Goal: Task Accomplishment & Management: Use online tool/utility

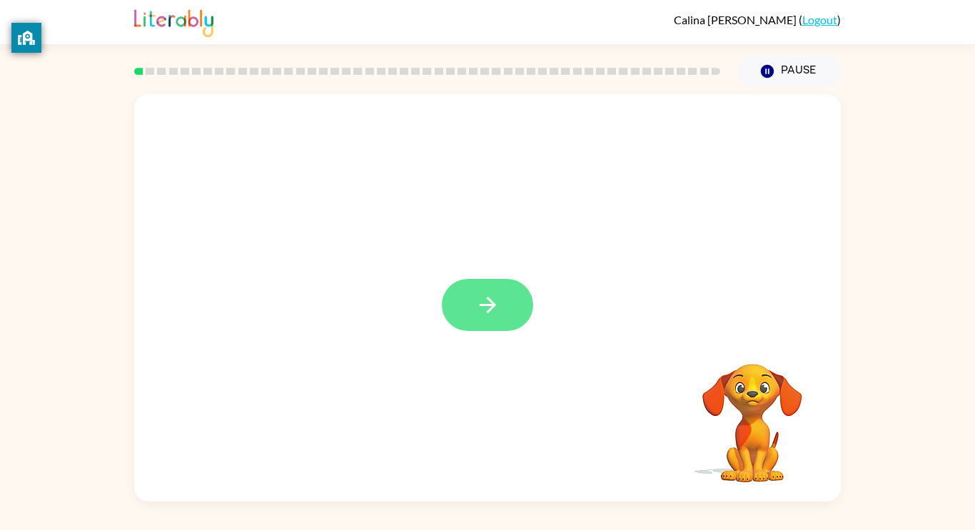
click at [474, 315] on button "button" at bounding box center [487, 305] width 91 height 52
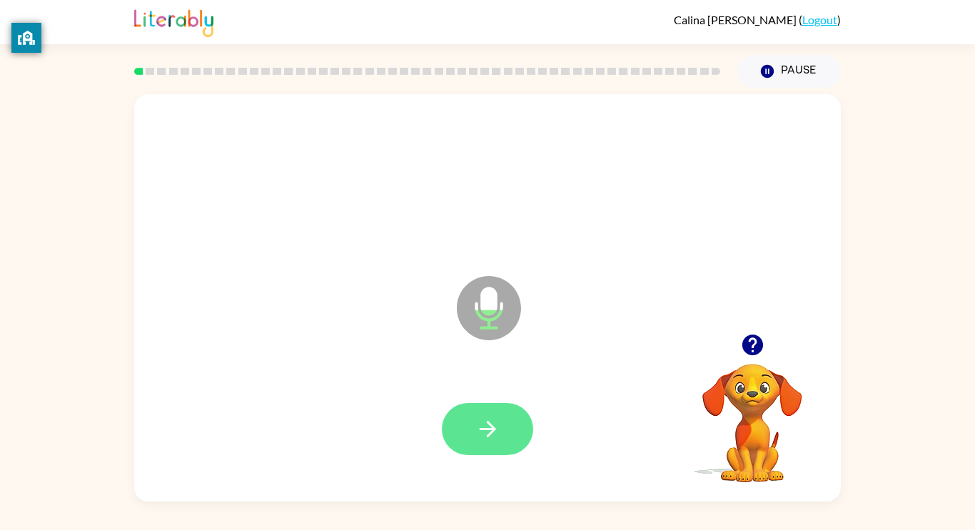
click at [475, 454] on button "button" at bounding box center [487, 429] width 91 height 52
click at [498, 409] on button "button" at bounding box center [487, 429] width 91 height 52
click at [497, 415] on button "button" at bounding box center [487, 429] width 91 height 52
click at [489, 423] on icon "button" at bounding box center [487, 429] width 16 height 16
click at [468, 437] on button "button" at bounding box center [487, 429] width 91 height 52
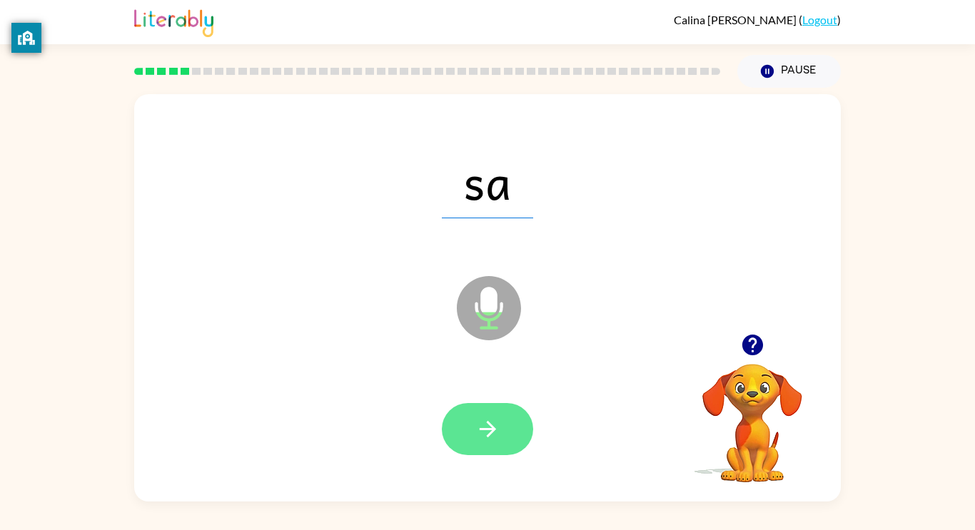
click at [489, 427] on icon "button" at bounding box center [487, 429] width 25 height 25
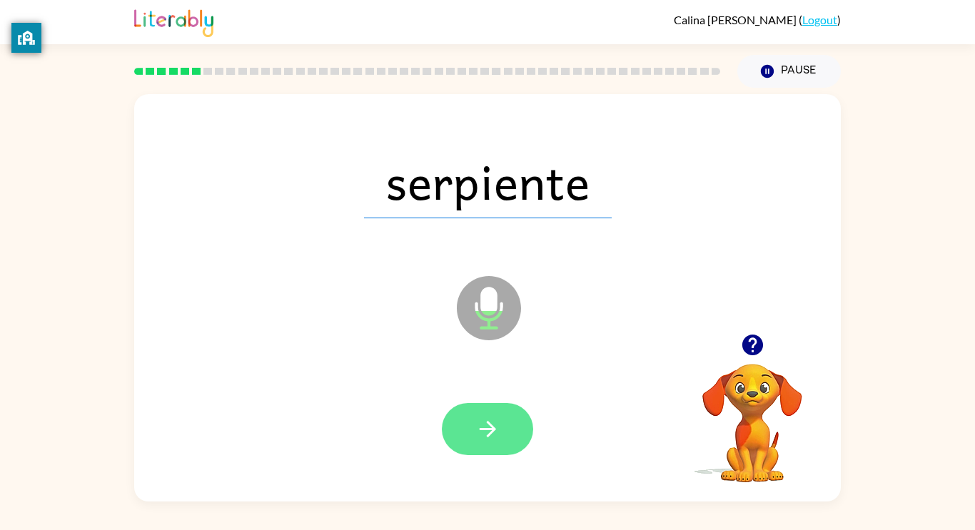
click at [485, 444] on button "button" at bounding box center [487, 429] width 91 height 52
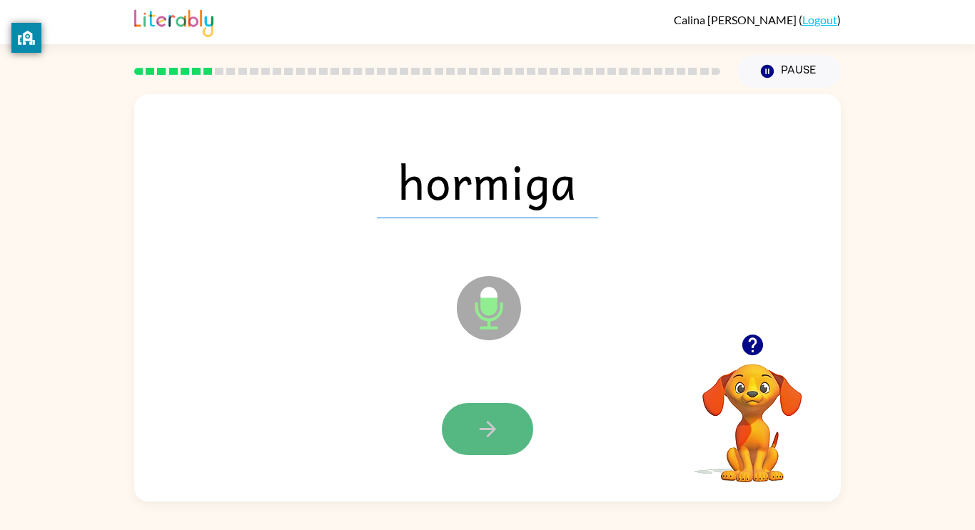
click at [497, 408] on button "button" at bounding box center [487, 429] width 91 height 52
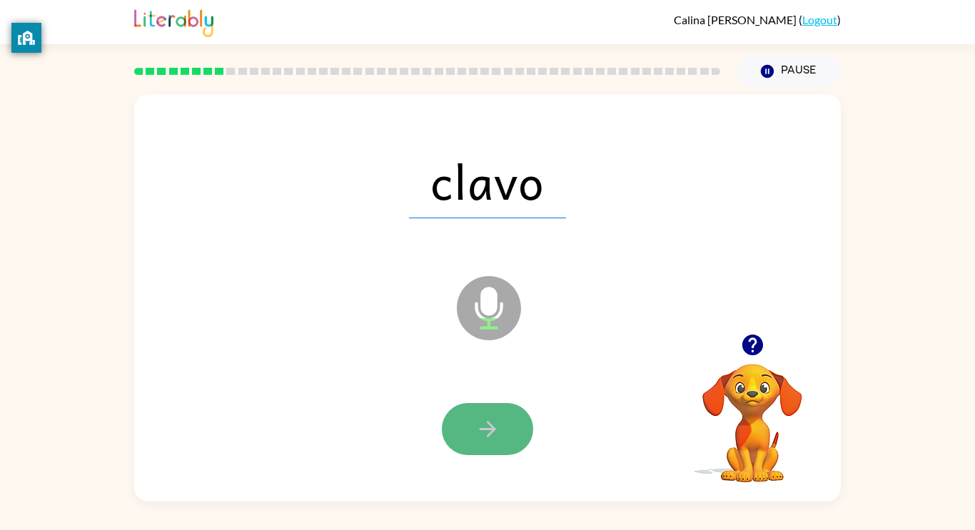
click at [490, 435] on icon "button" at bounding box center [487, 429] width 25 height 25
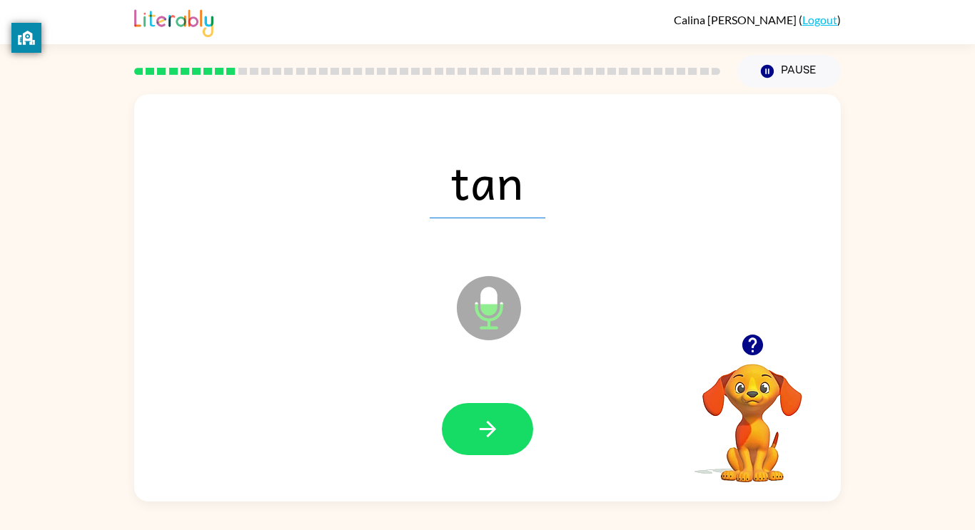
click at [475, 388] on div at bounding box center [487, 429] width 678 height 117
drag, startPoint x: 476, startPoint y: 391, endPoint x: 494, endPoint y: 432, distance: 45.1
click at [494, 432] on div at bounding box center [487, 429] width 678 height 117
click at [495, 437] on icon "button" at bounding box center [487, 429] width 25 height 25
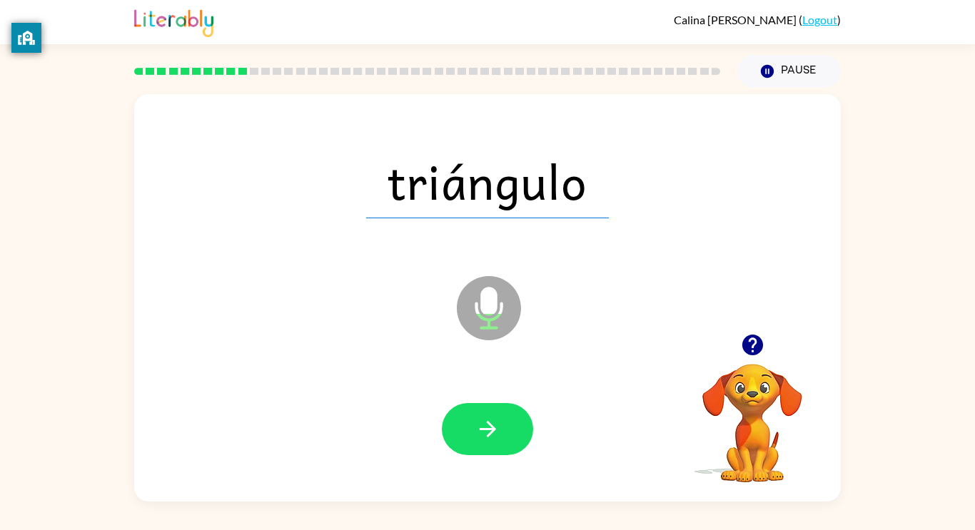
click at [483, 484] on div at bounding box center [487, 429] width 678 height 117
click at [470, 442] on button "button" at bounding box center [487, 429] width 91 height 52
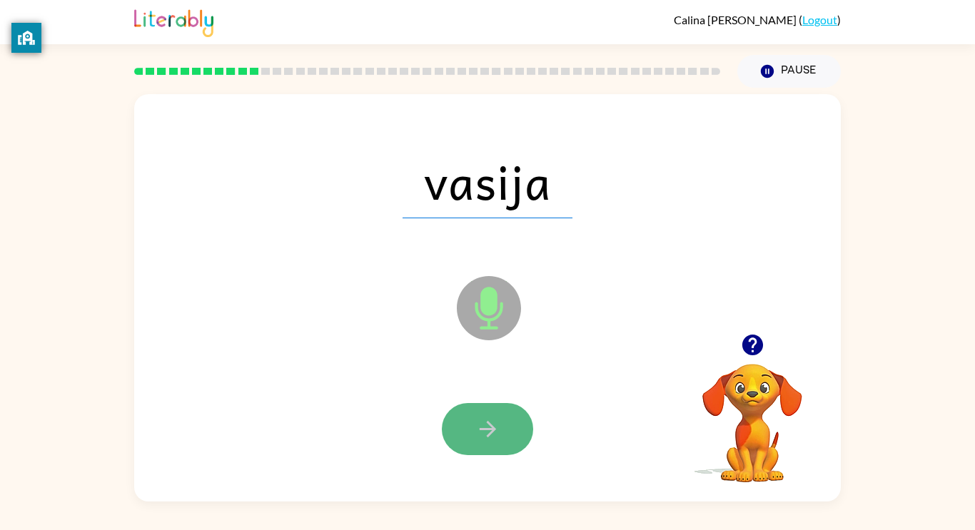
click at [474, 428] on button "button" at bounding box center [487, 429] width 91 height 52
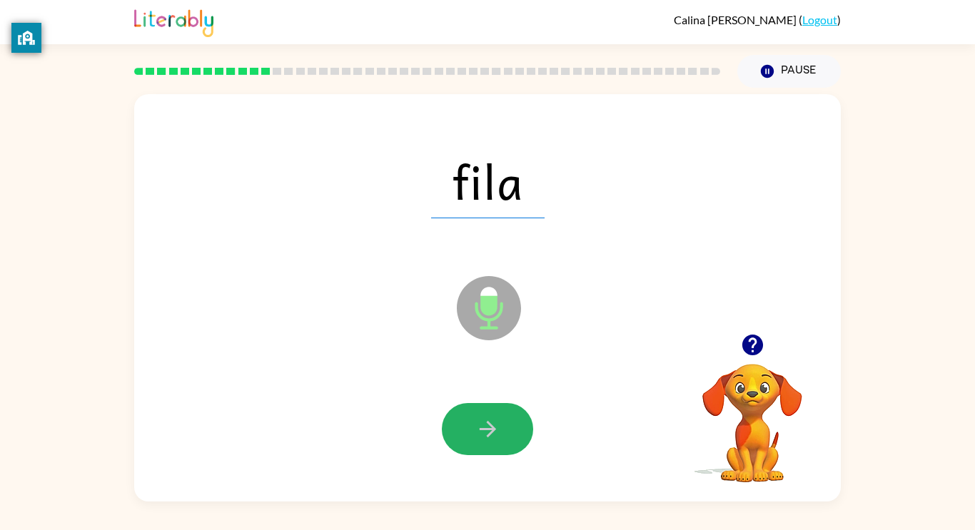
drag, startPoint x: 500, startPoint y: 406, endPoint x: 498, endPoint y: 398, distance: 8.7
click at [498, 398] on div at bounding box center [487, 429] width 678 height 117
click at [497, 420] on icon "button" at bounding box center [487, 429] width 25 height 25
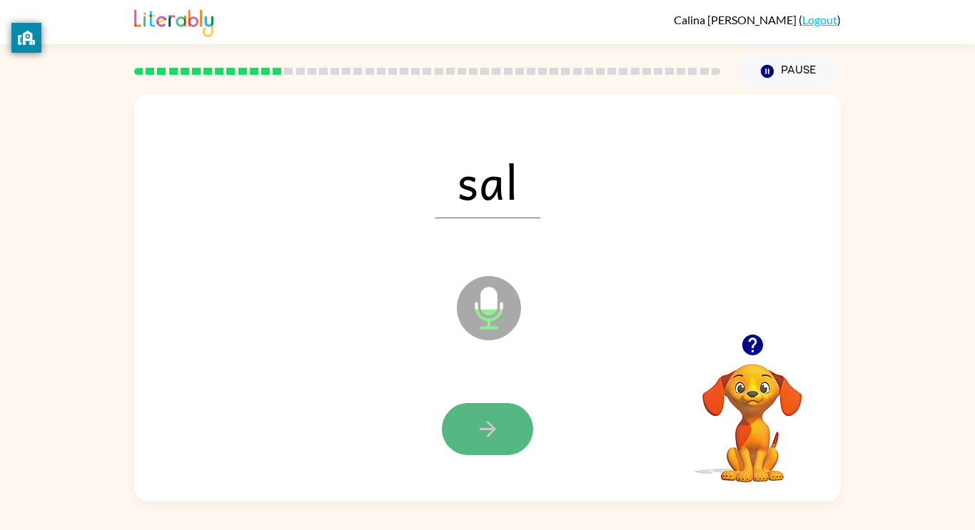
click at [468, 447] on button "button" at bounding box center [487, 429] width 91 height 52
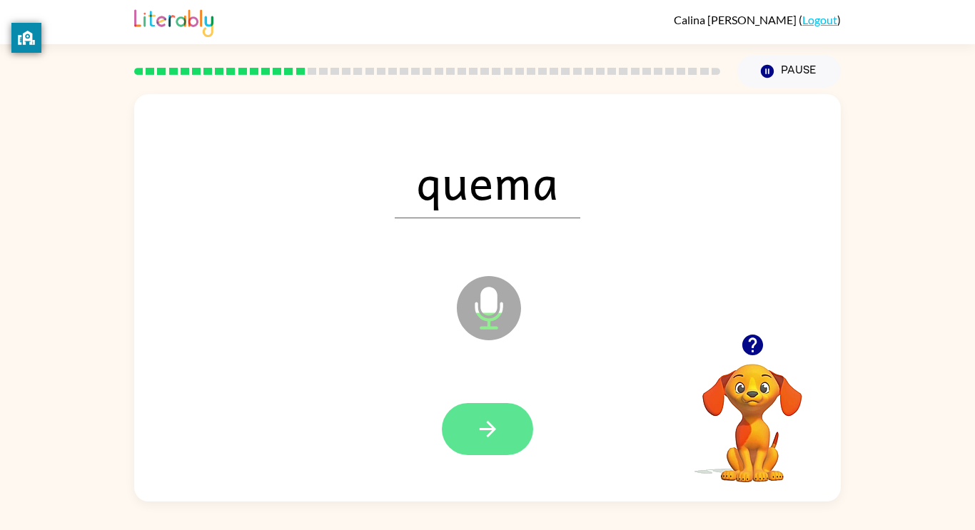
click at [479, 440] on icon "button" at bounding box center [487, 429] width 25 height 25
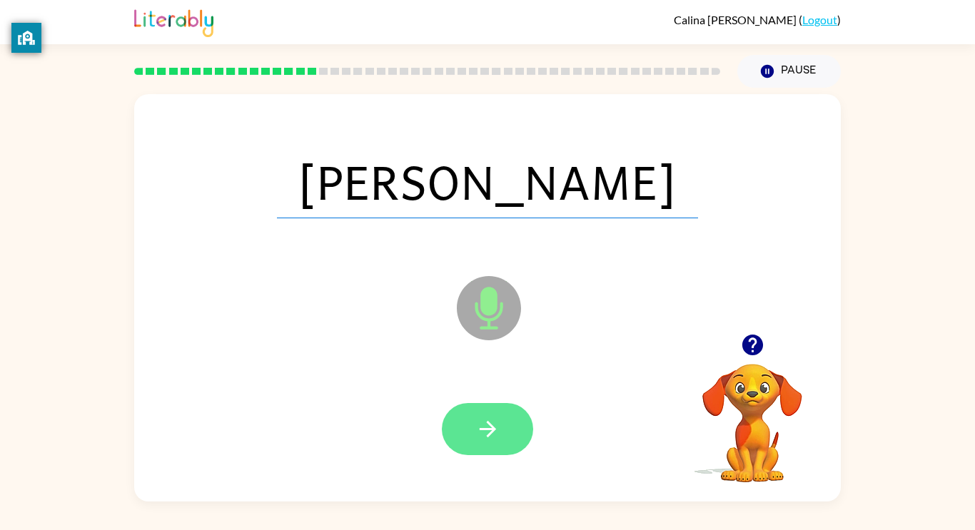
click at [490, 434] on icon "button" at bounding box center [487, 429] width 16 height 16
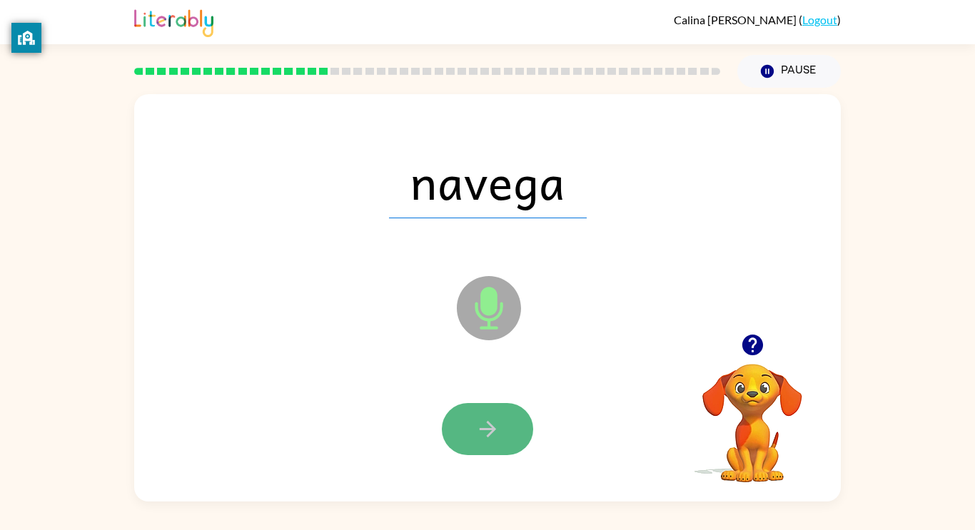
click at [483, 415] on button "button" at bounding box center [487, 429] width 91 height 52
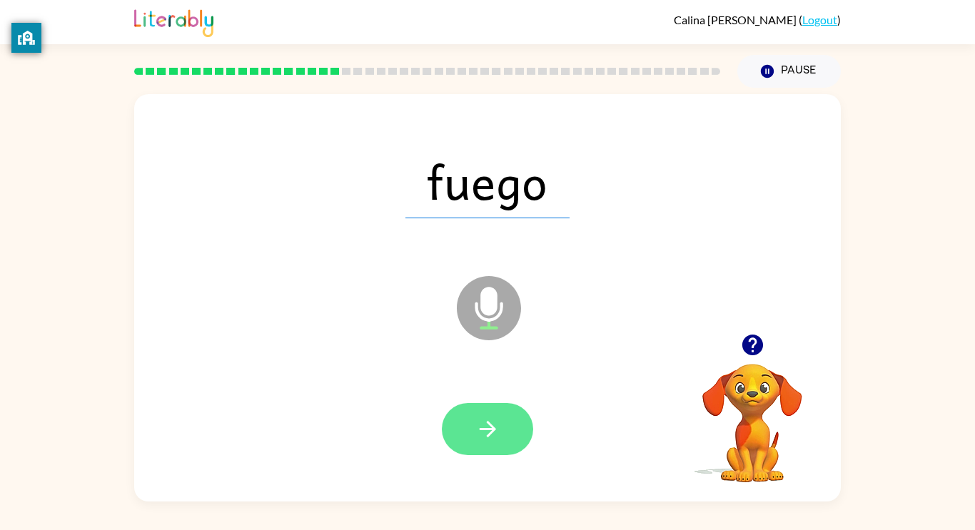
click at [493, 441] on button "button" at bounding box center [487, 429] width 91 height 52
click at [492, 428] on icon "button" at bounding box center [487, 429] width 16 height 16
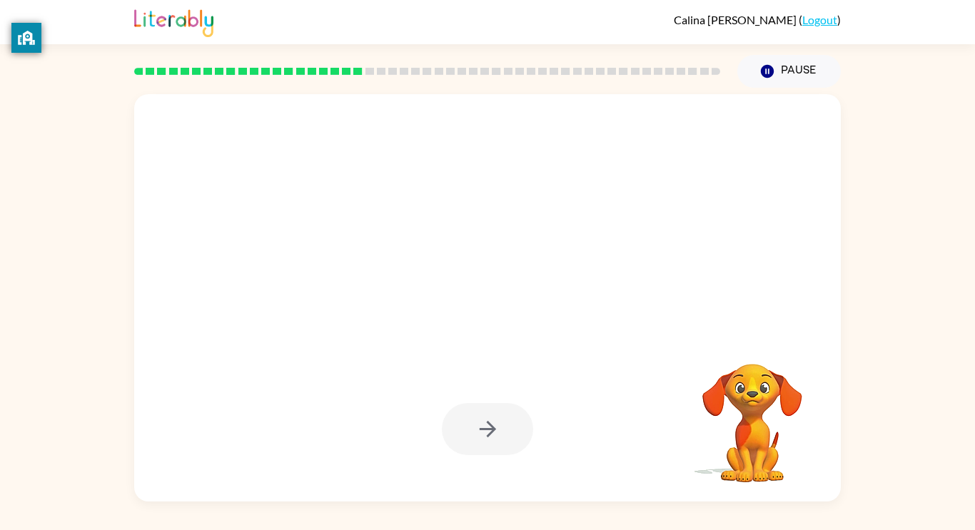
click at [520, 407] on div at bounding box center [487, 429] width 91 height 52
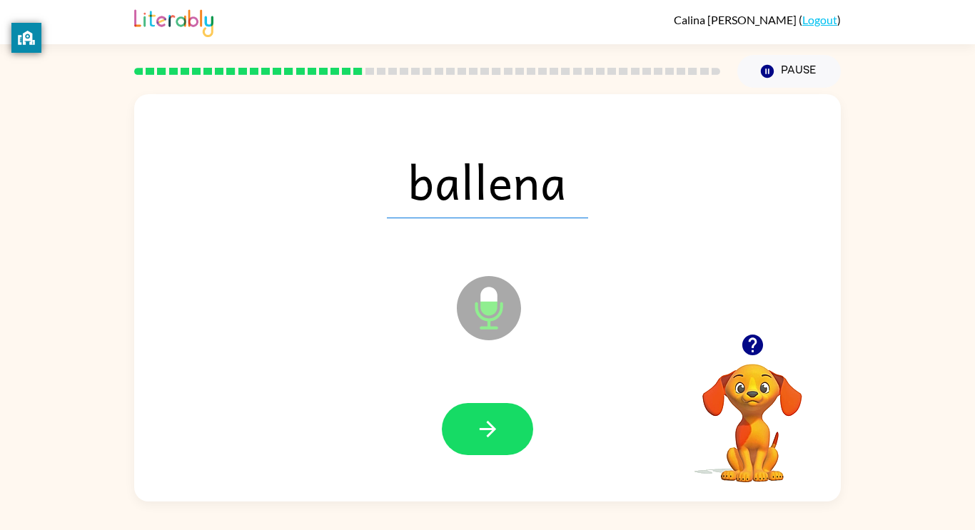
click at [492, 295] on icon "Microphone The Microphone is here when it is your turn to talk" at bounding box center [560, 326] width 214 height 107
click at [482, 407] on button "button" at bounding box center [487, 429] width 91 height 52
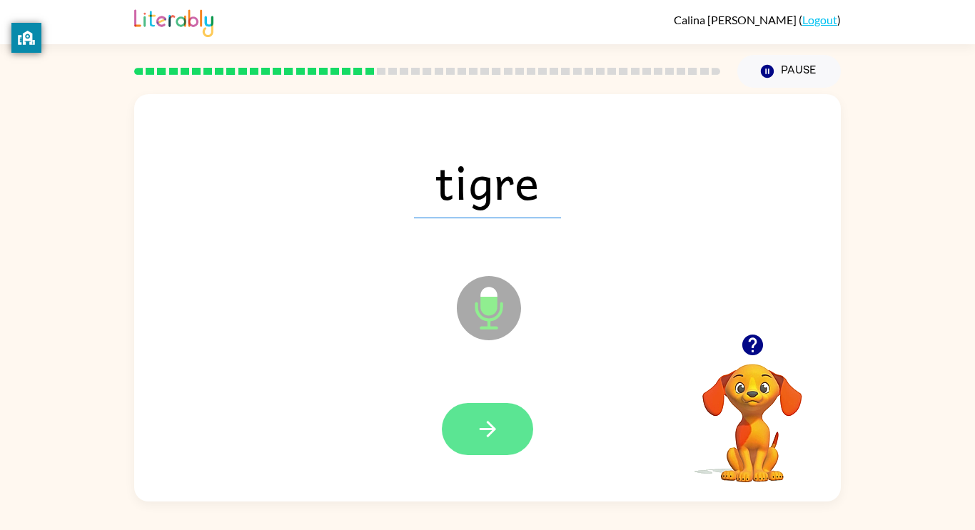
click at [492, 428] on icon "button" at bounding box center [487, 429] width 16 height 16
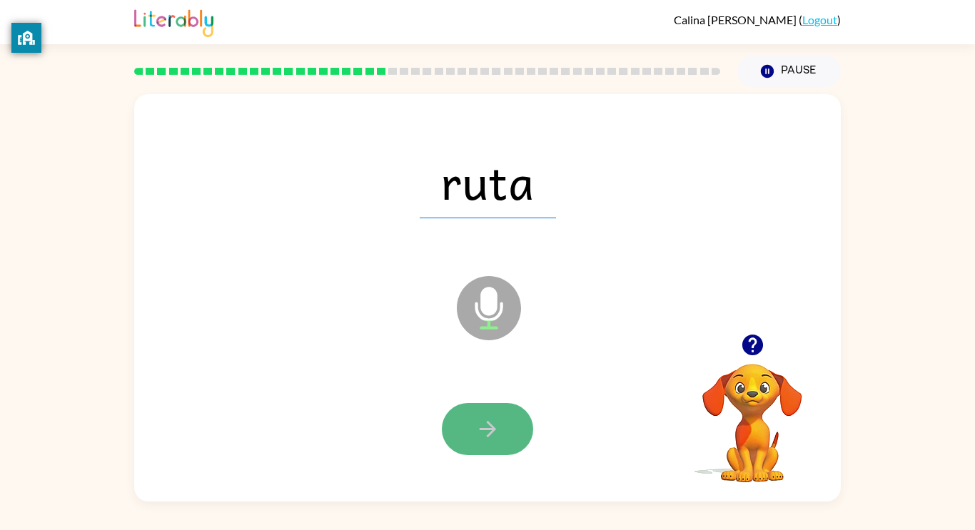
click at [489, 450] on button "button" at bounding box center [487, 429] width 91 height 52
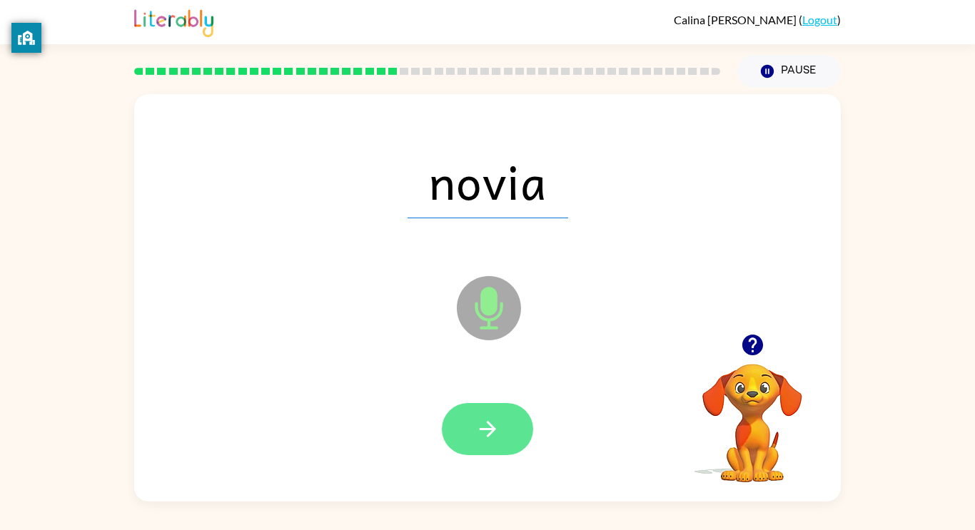
click at [487, 432] on icon "button" at bounding box center [487, 429] width 25 height 25
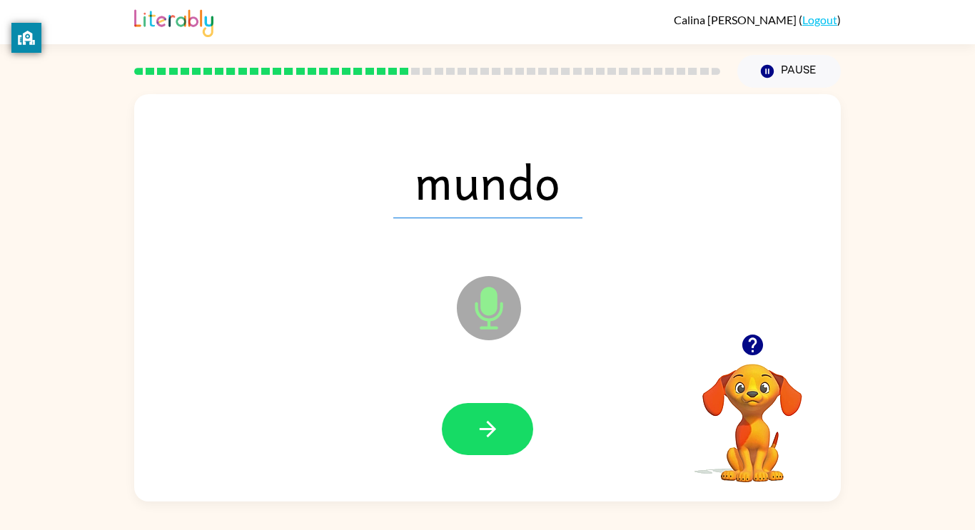
click at [487, 432] on icon "button" at bounding box center [487, 429] width 25 height 25
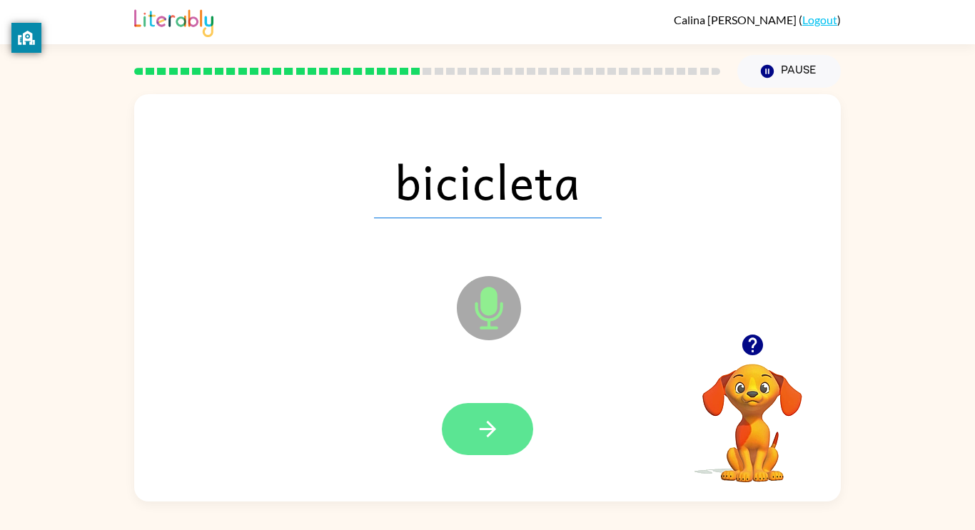
click at [492, 435] on icon "button" at bounding box center [487, 429] width 25 height 25
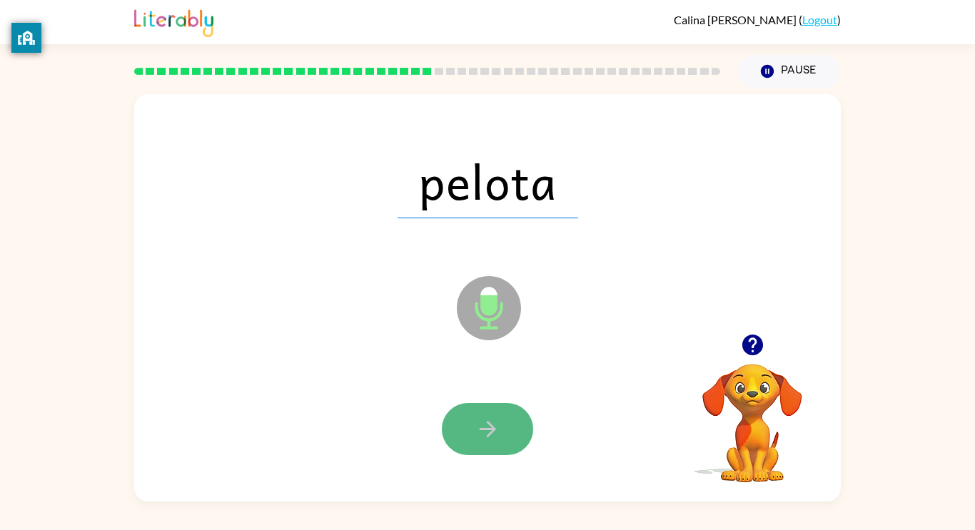
click at [482, 442] on button "button" at bounding box center [487, 429] width 91 height 52
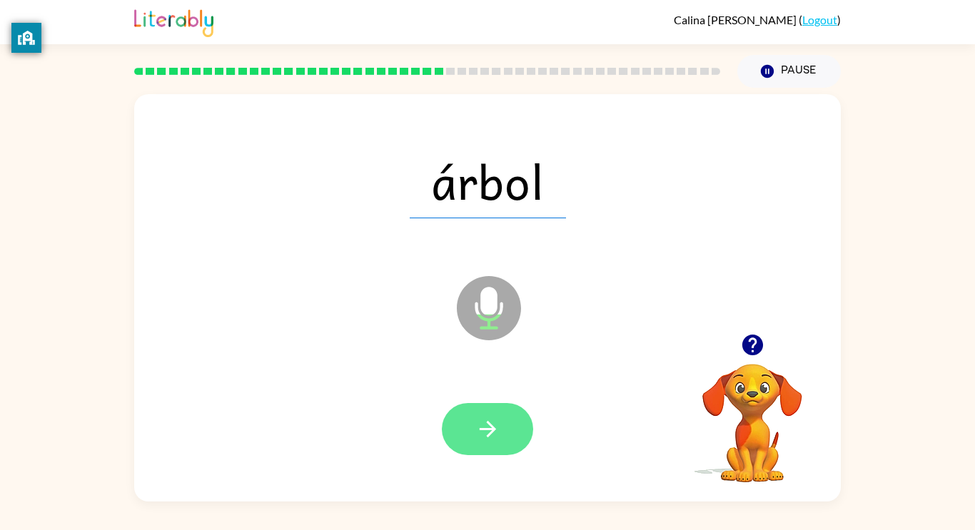
click at [485, 427] on icon "button" at bounding box center [487, 429] width 25 height 25
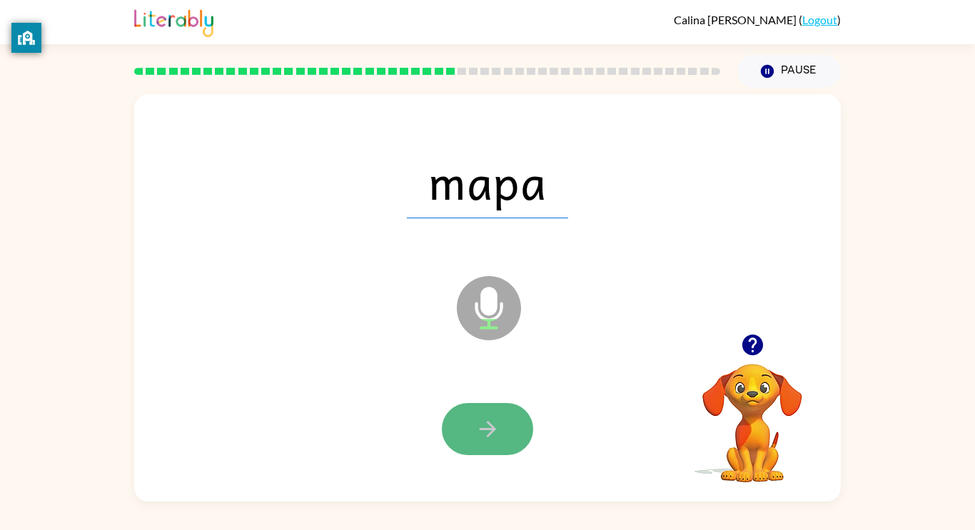
click at [459, 435] on button "button" at bounding box center [487, 429] width 91 height 52
click at [492, 422] on icon "button" at bounding box center [487, 429] width 25 height 25
click at [453, 412] on button "button" at bounding box center [487, 429] width 91 height 52
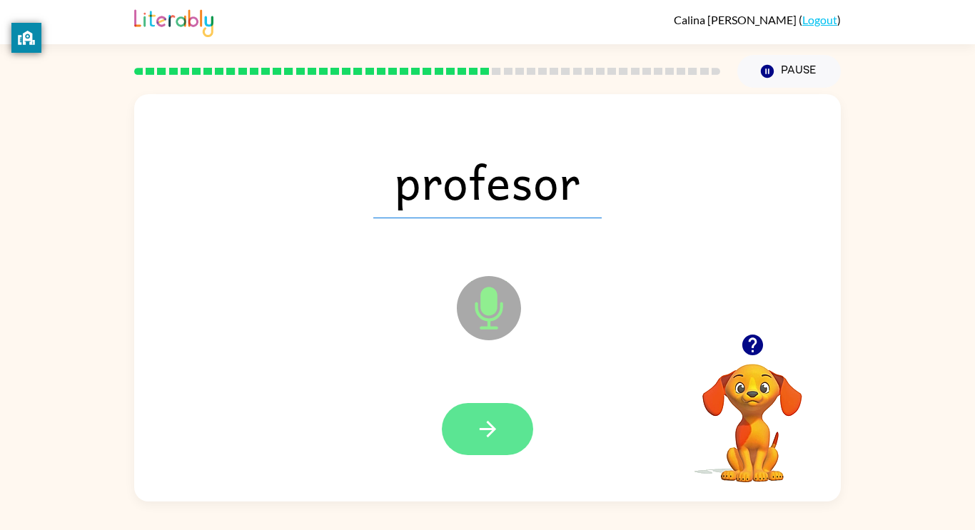
click at [493, 414] on button "button" at bounding box center [487, 429] width 91 height 52
click at [475, 421] on icon "button" at bounding box center [487, 429] width 25 height 25
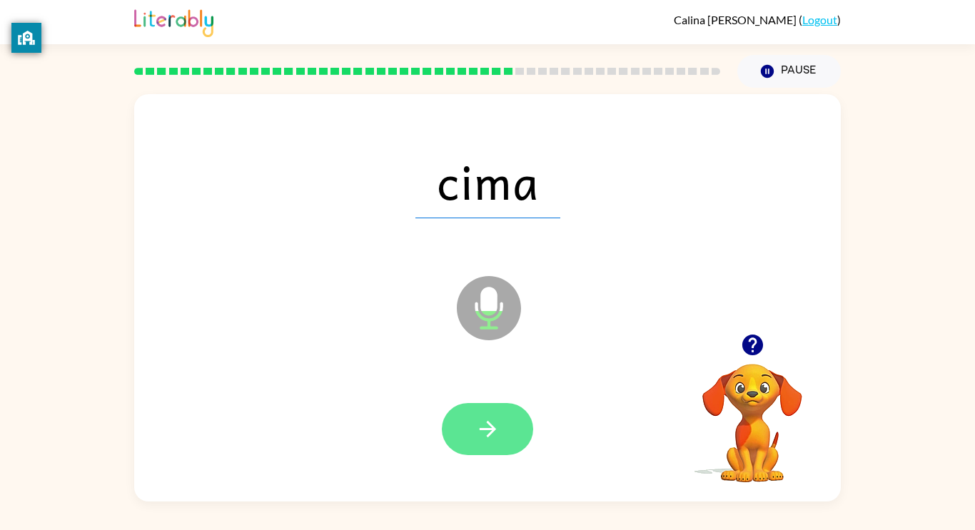
click at [481, 443] on button "button" at bounding box center [487, 429] width 91 height 52
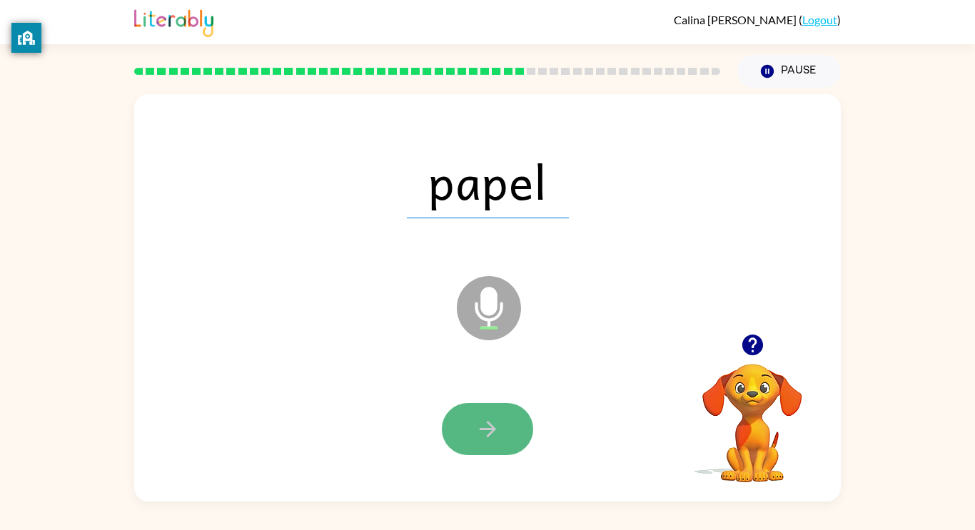
click at [495, 445] on button "button" at bounding box center [487, 429] width 91 height 52
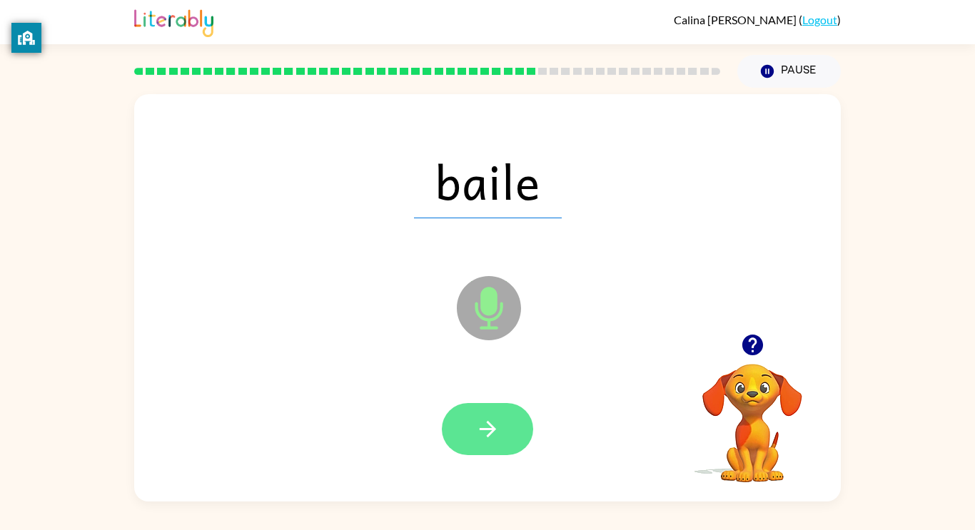
click at [491, 437] on icon "button" at bounding box center [487, 429] width 25 height 25
click at [482, 425] on icon "button" at bounding box center [487, 429] width 25 height 25
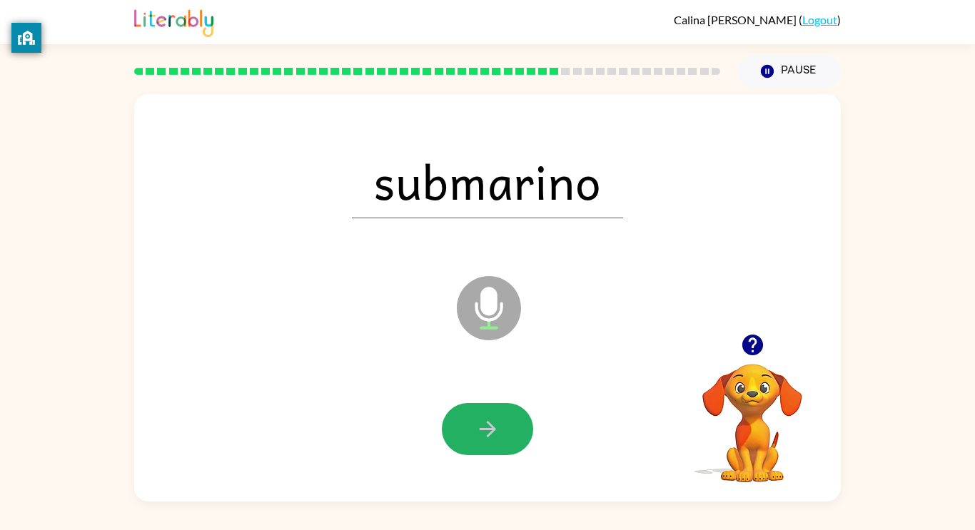
click at [499, 413] on button "button" at bounding box center [487, 429] width 91 height 52
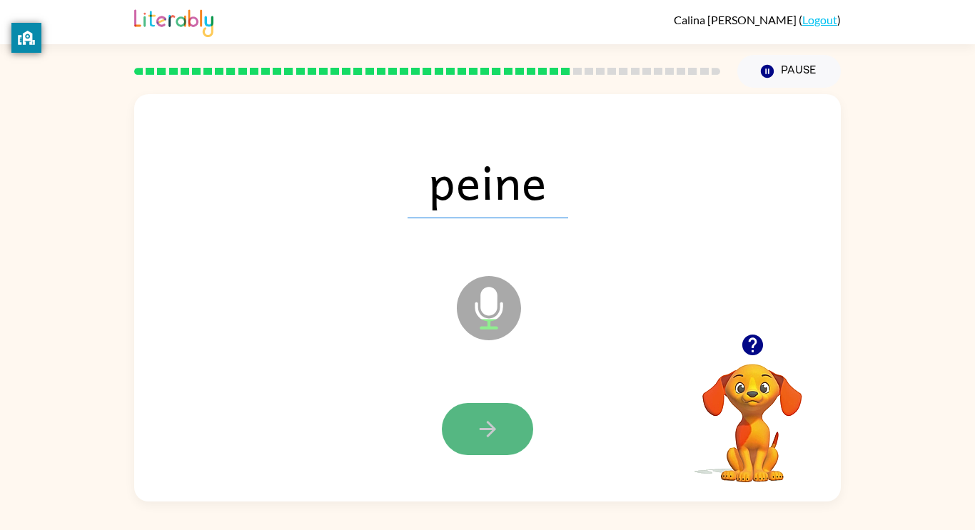
click at [503, 407] on button "button" at bounding box center [487, 429] width 91 height 52
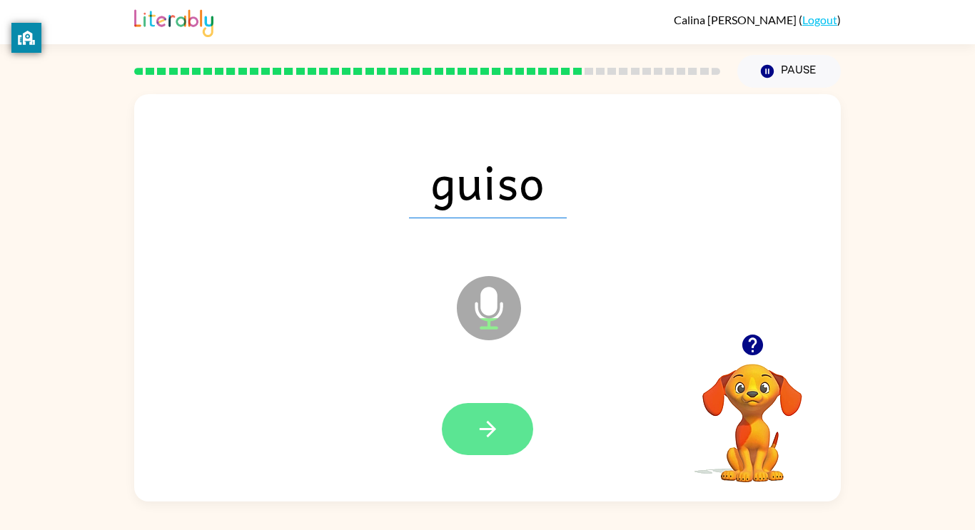
click at [484, 437] on icon "button" at bounding box center [487, 429] width 25 height 25
click at [522, 421] on button "button" at bounding box center [487, 429] width 91 height 52
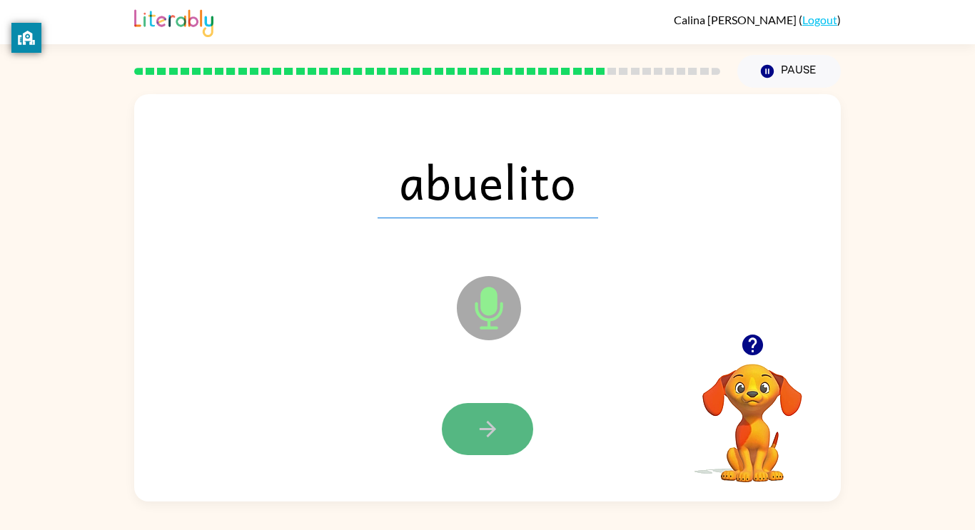
click at [492, 437] on icon "button" at bounding box center [487, 429] width 25 height 25
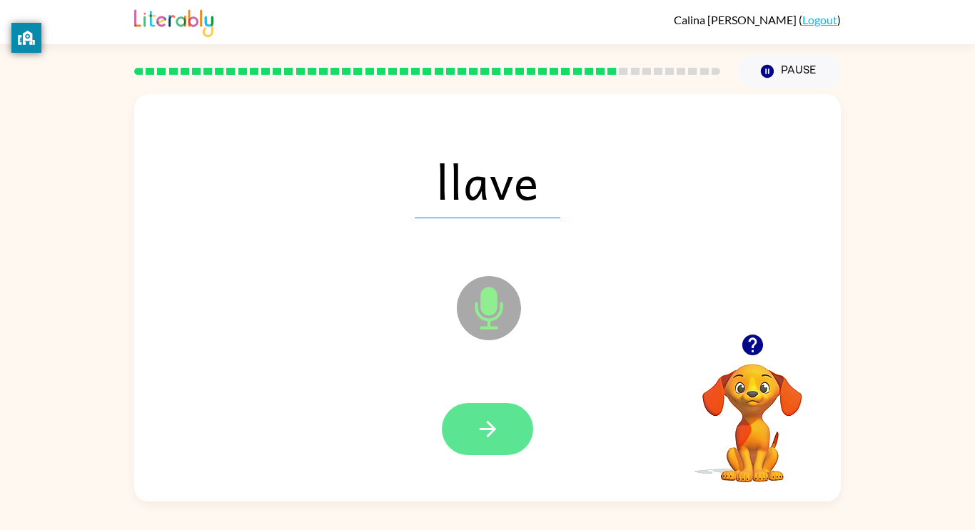
click at [485, 433] on icon "button" at bounding box center [487, 429] width 25 height 25
click at [459, 435] on button "button" at bounding box center [487, 429] width 91 height 52
click at [501, 420] on button "button" at bounding box center [487, 429] width 91 height 52
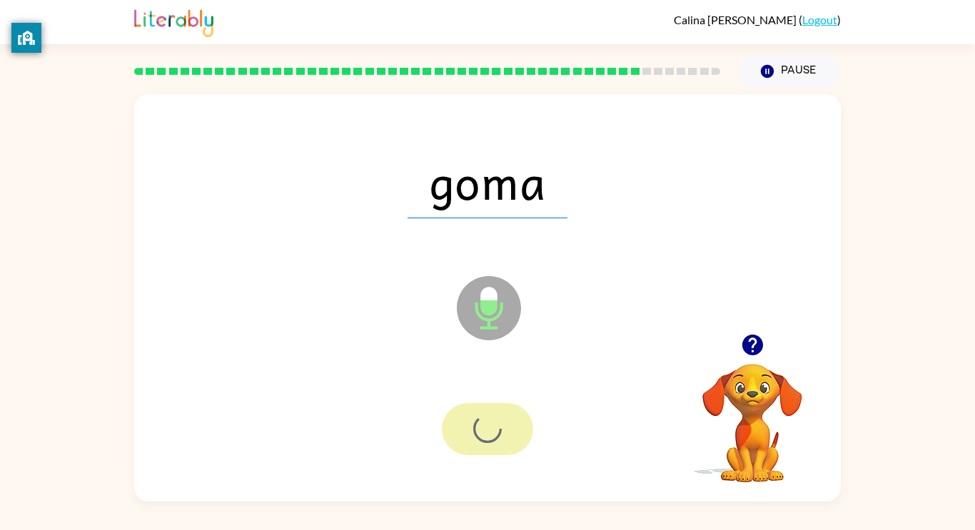
click at [501, 420] on div at bounding box center [487, 429] width 91 height 52
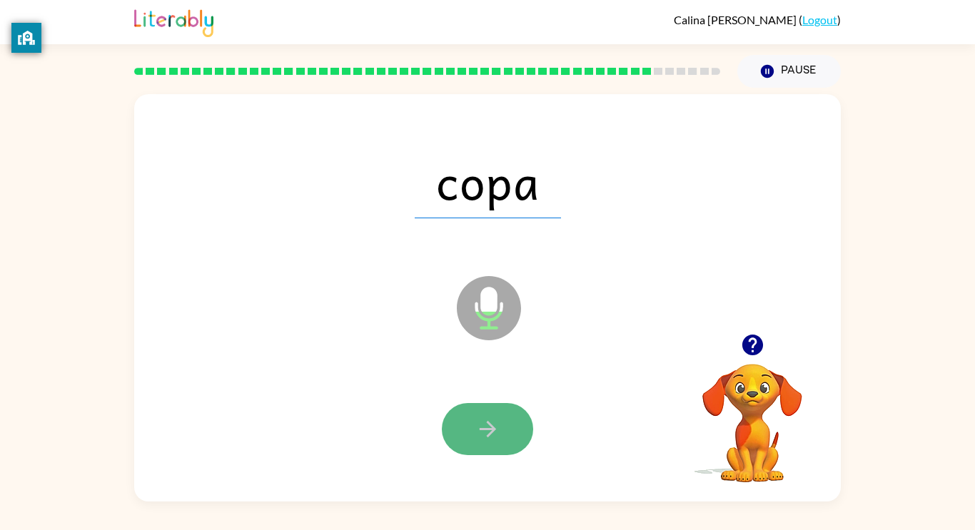
click at [495, 432] on icon "button" at bounding box center [487, 429] width 25 height 25
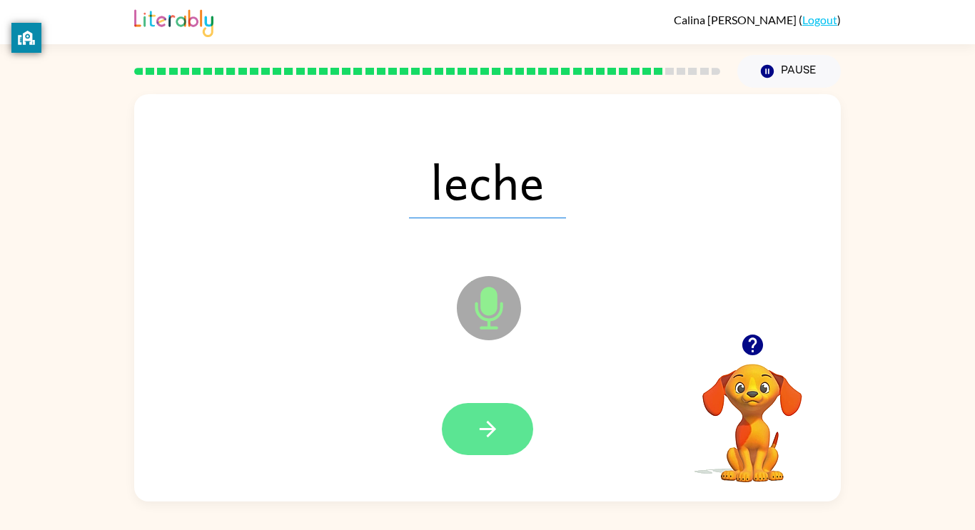
click at [475, 435] on icon "button" at bounding box center [487, 429] width 25 height 25
click at [475, 430] on icon "button" at bounding box center [487, 429] width 25 height 25
click at [497, 433] on icon "button" at bounding box center [487, 429] width 25 height 25
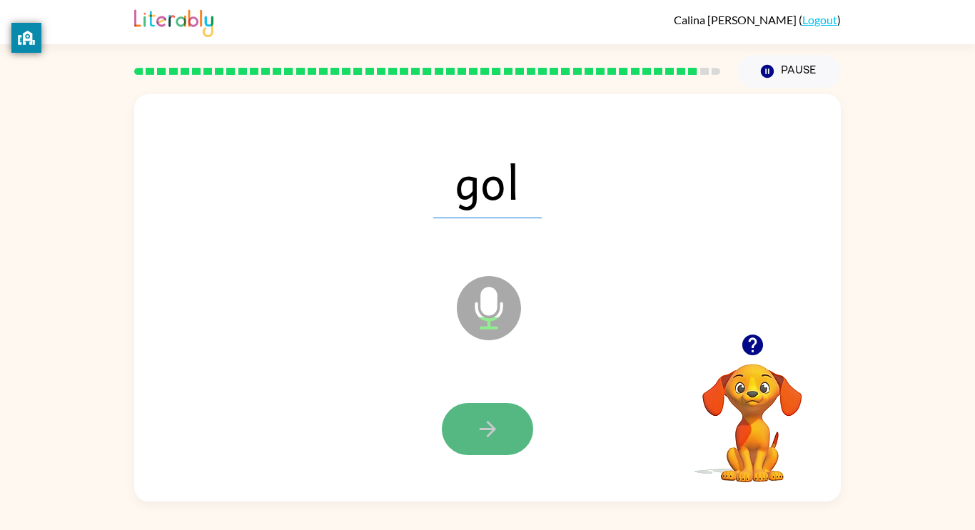
click at [497, 427] on icon "button" at bounding box center [487, 429] width 25 height 25
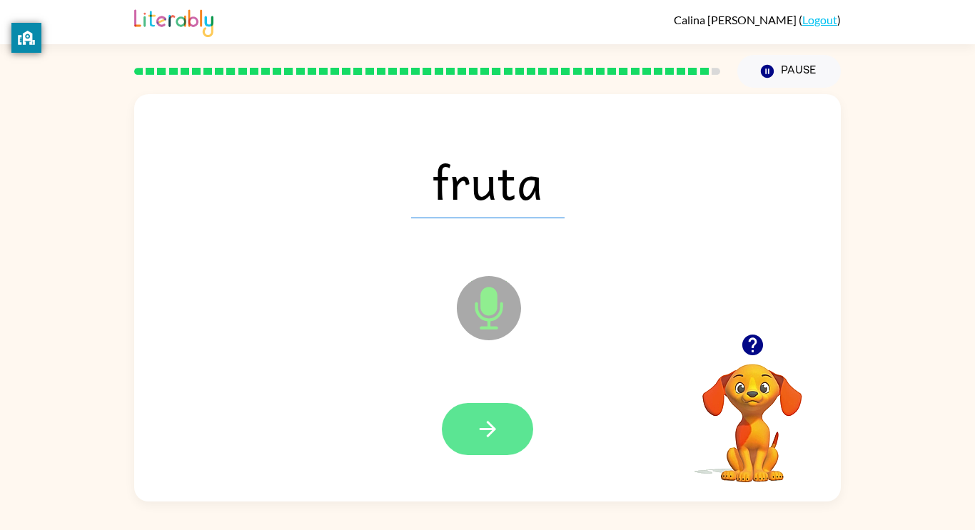
click at [457, 427] on button "button" at bounding box center [487, 429] width 91 height 52
